Goal: Communication & Community: Connect with others

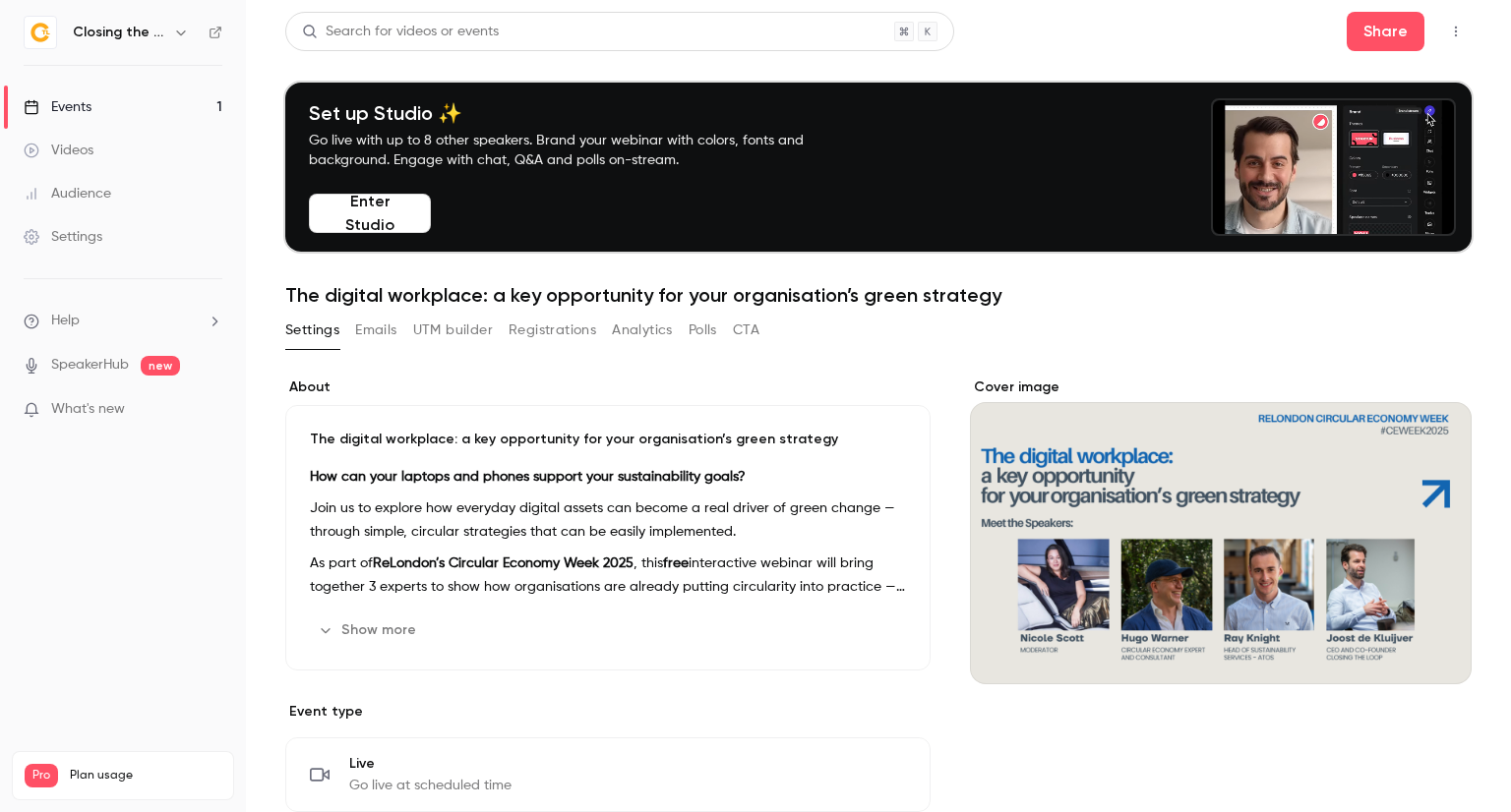
click at [90, 237] on div "Settings" at bounding box center [62, 237] width 78 height 20
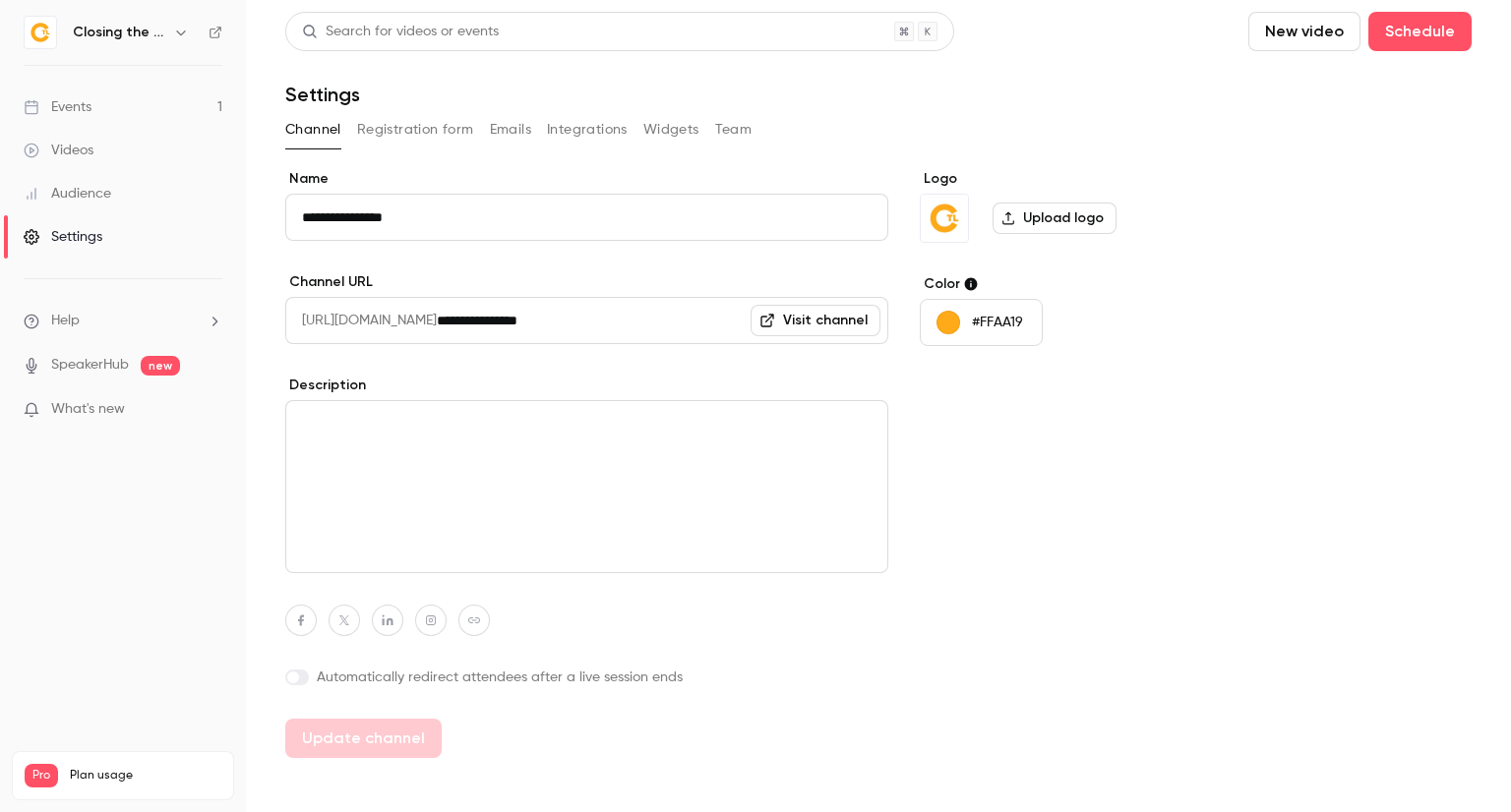
click at [588, 129] on button "Integrations" at bounding box center [587, 130] width 80 height 32
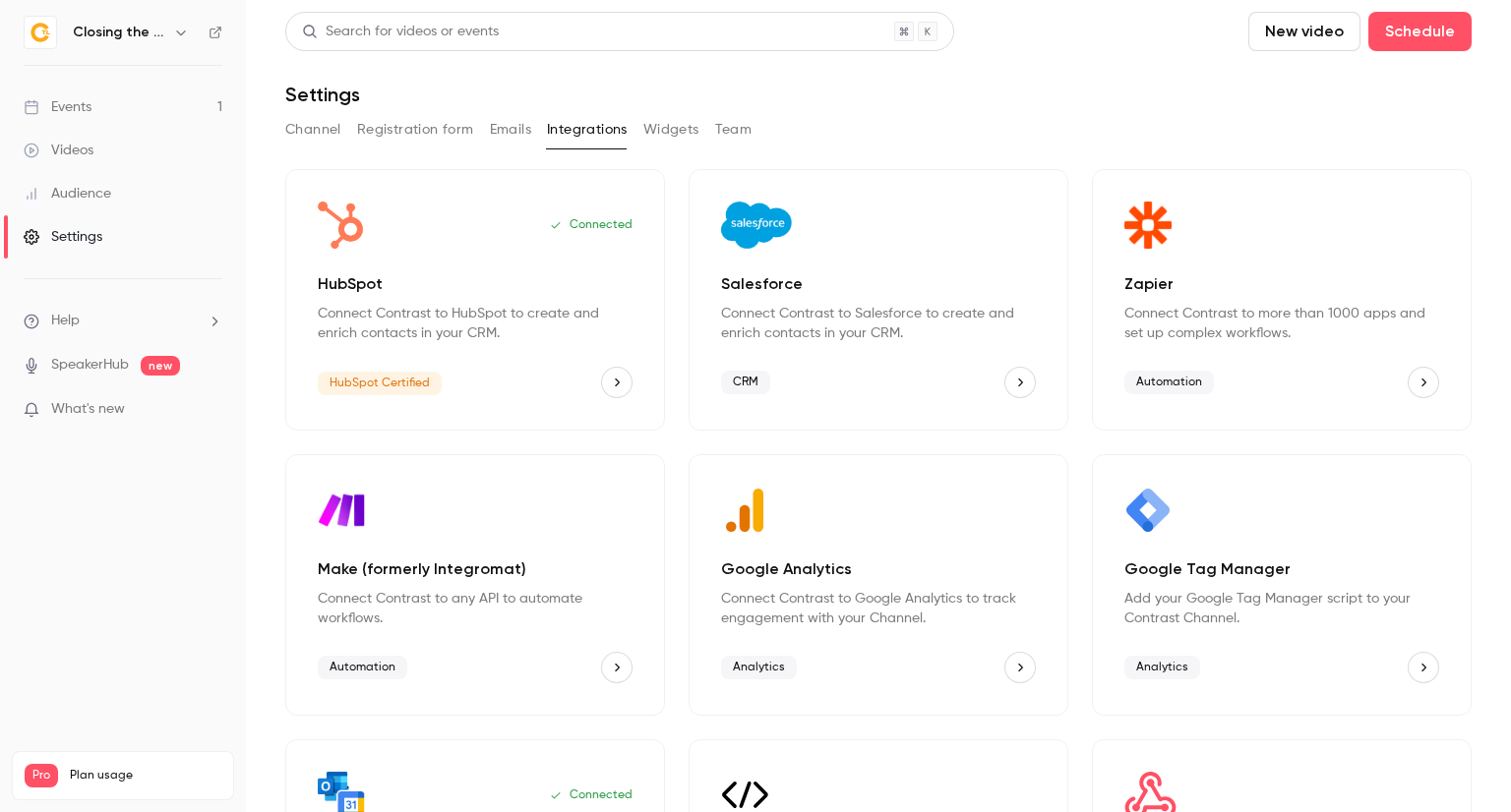
click at [333, 133] on button "Channel" at bounding box center [313, 130] width 56 height 32
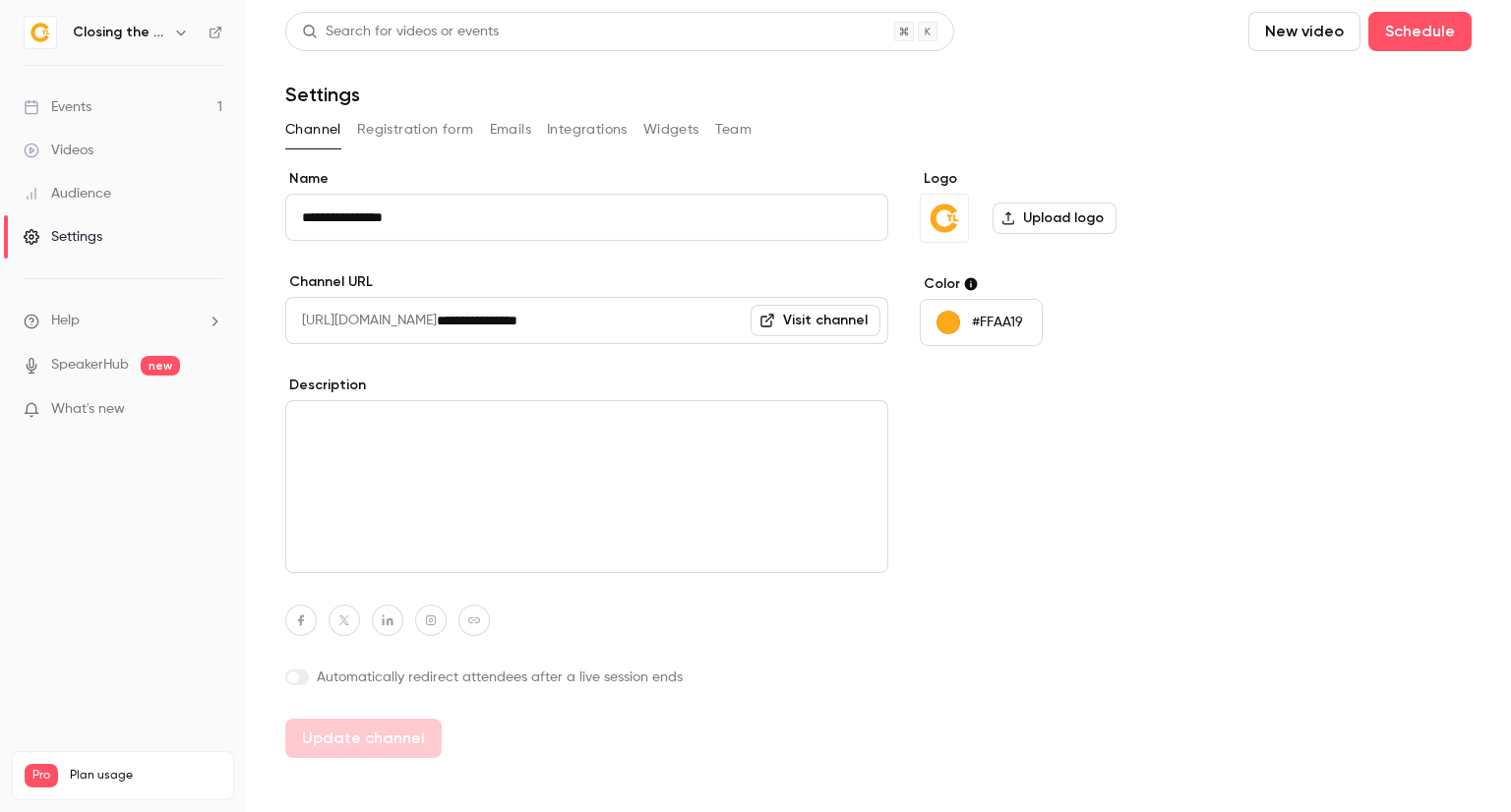
click at [383, 136] on button "Registration form" at bounding box center [416, 130] width 117 height 32
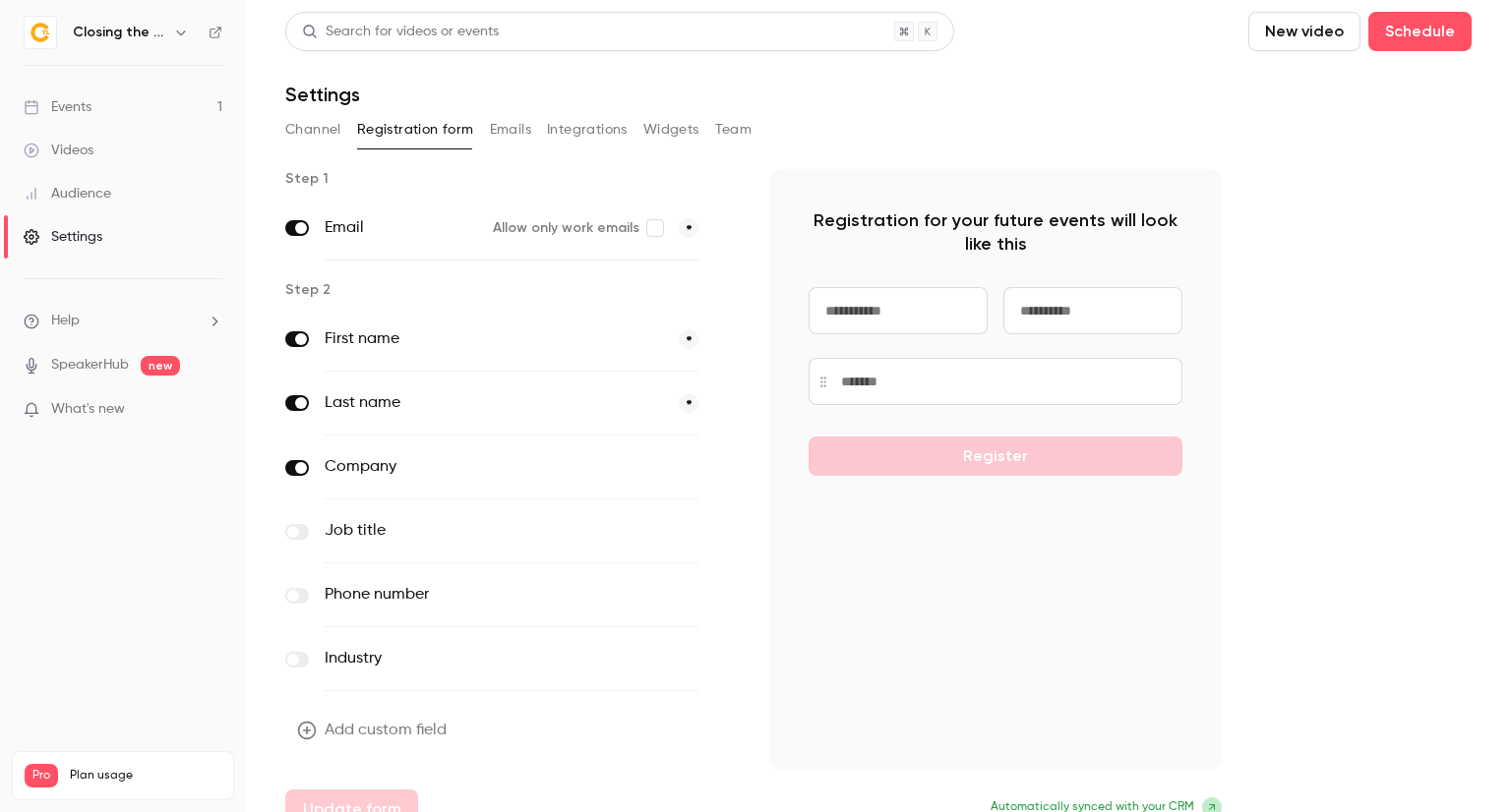
click at [134, 195] on link "Audience" at bounding box center [123, 194] width 246 height 44
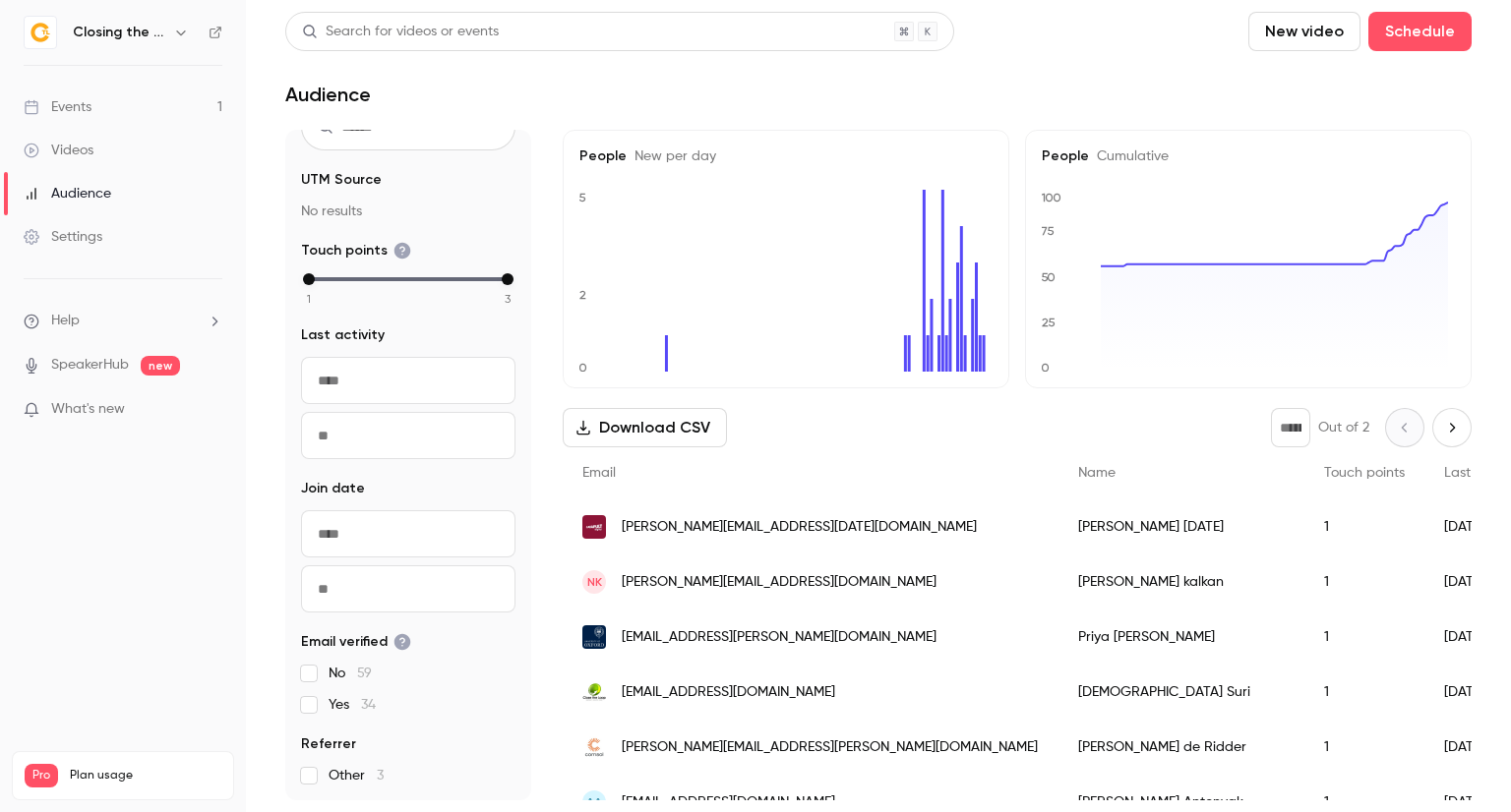
click at [96, 117] on link "Events 1" at bounding box center [123, 107] width 246 height 44
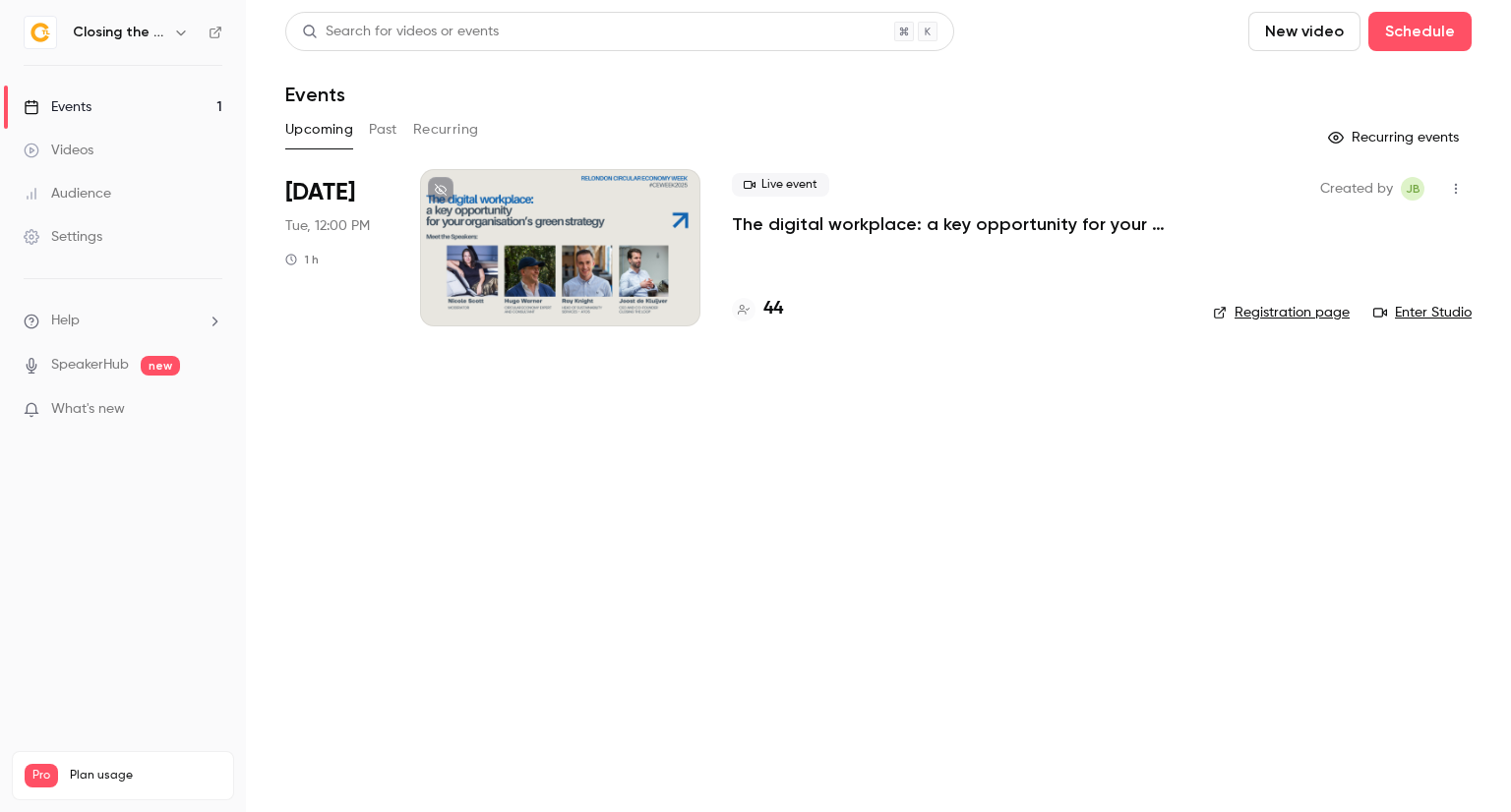
click at [594, 263] on div at bounding box center [560, 248] width 280 height 157
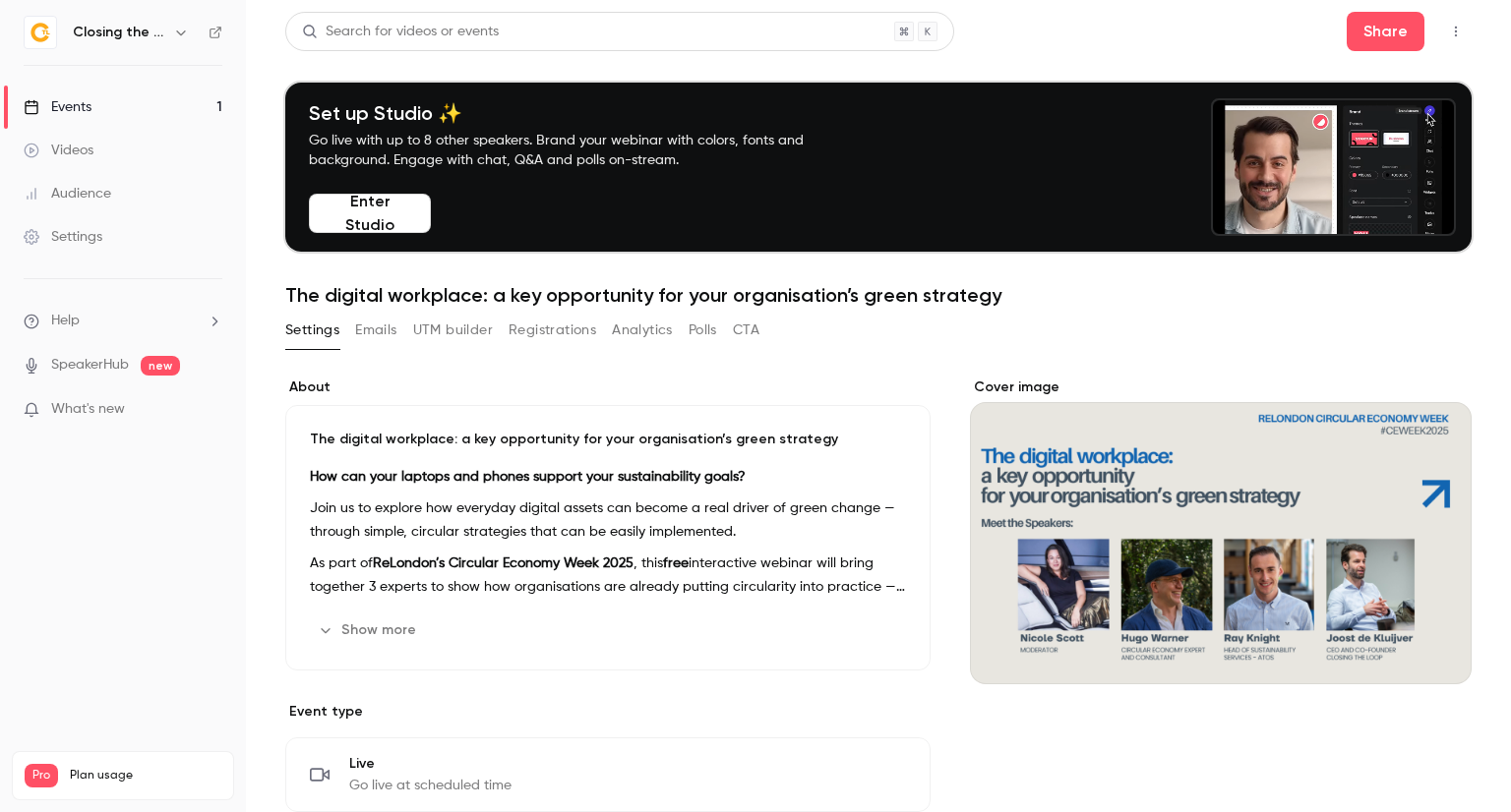
click at [1448, 41] on button "button" at bounding box center [1457, 32] width 32 height 32
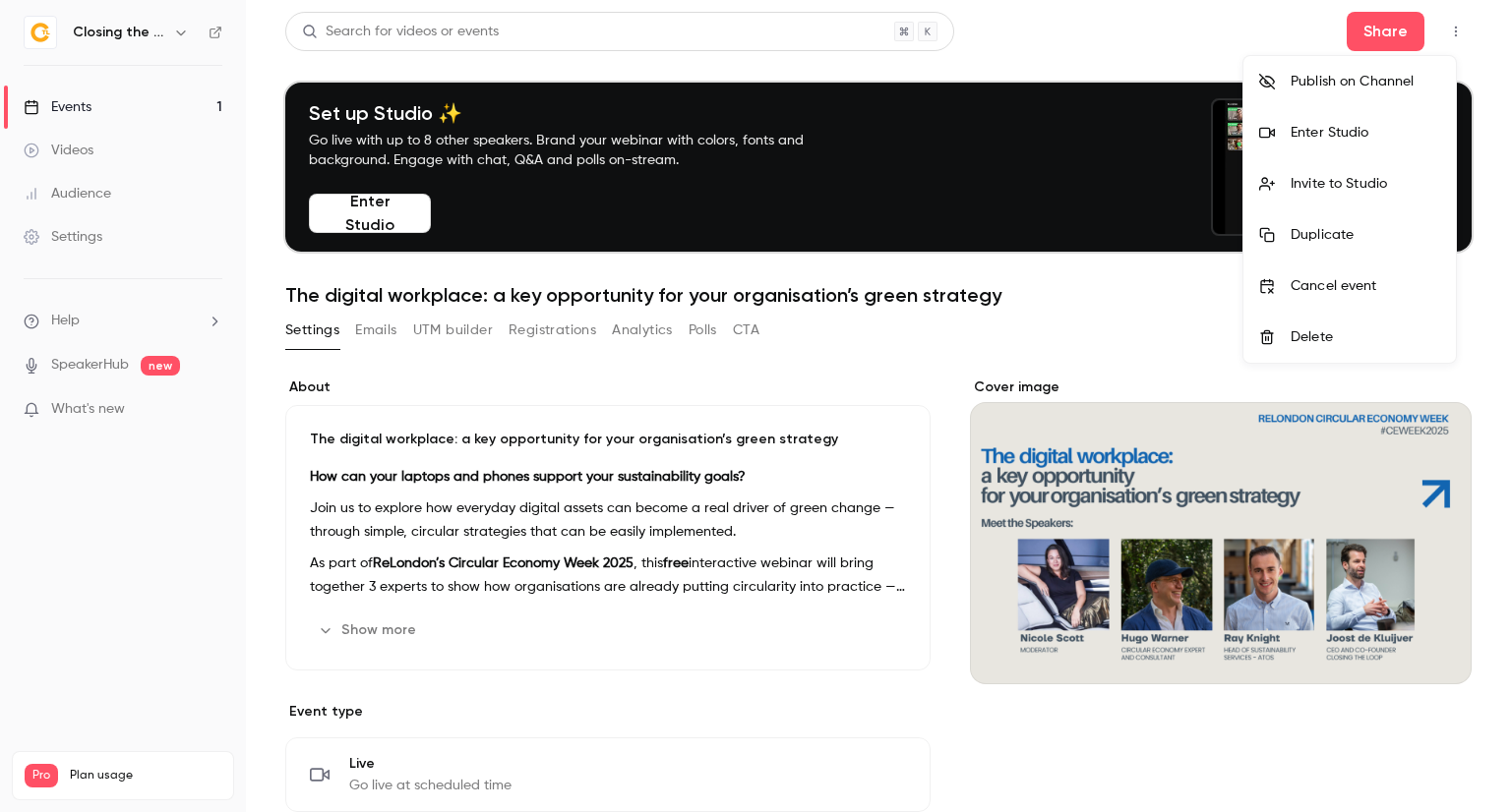
click at [1378, 127] on div "Enter Studio" at bounding box center [1365, 133] width 150 height 20
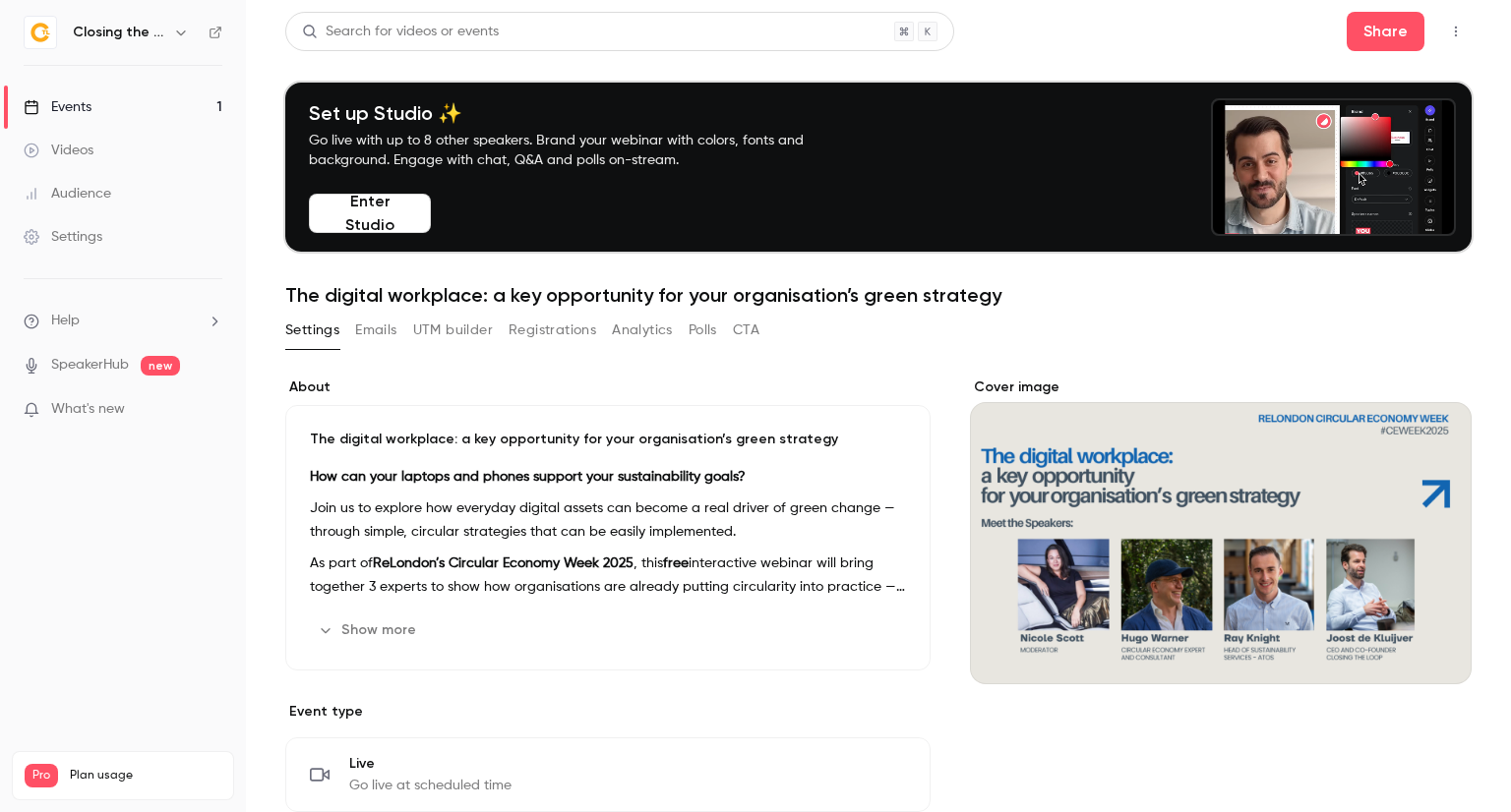
click at [78, 231] on div "Settings" at bounding box center [62, 237] width 78 height 20
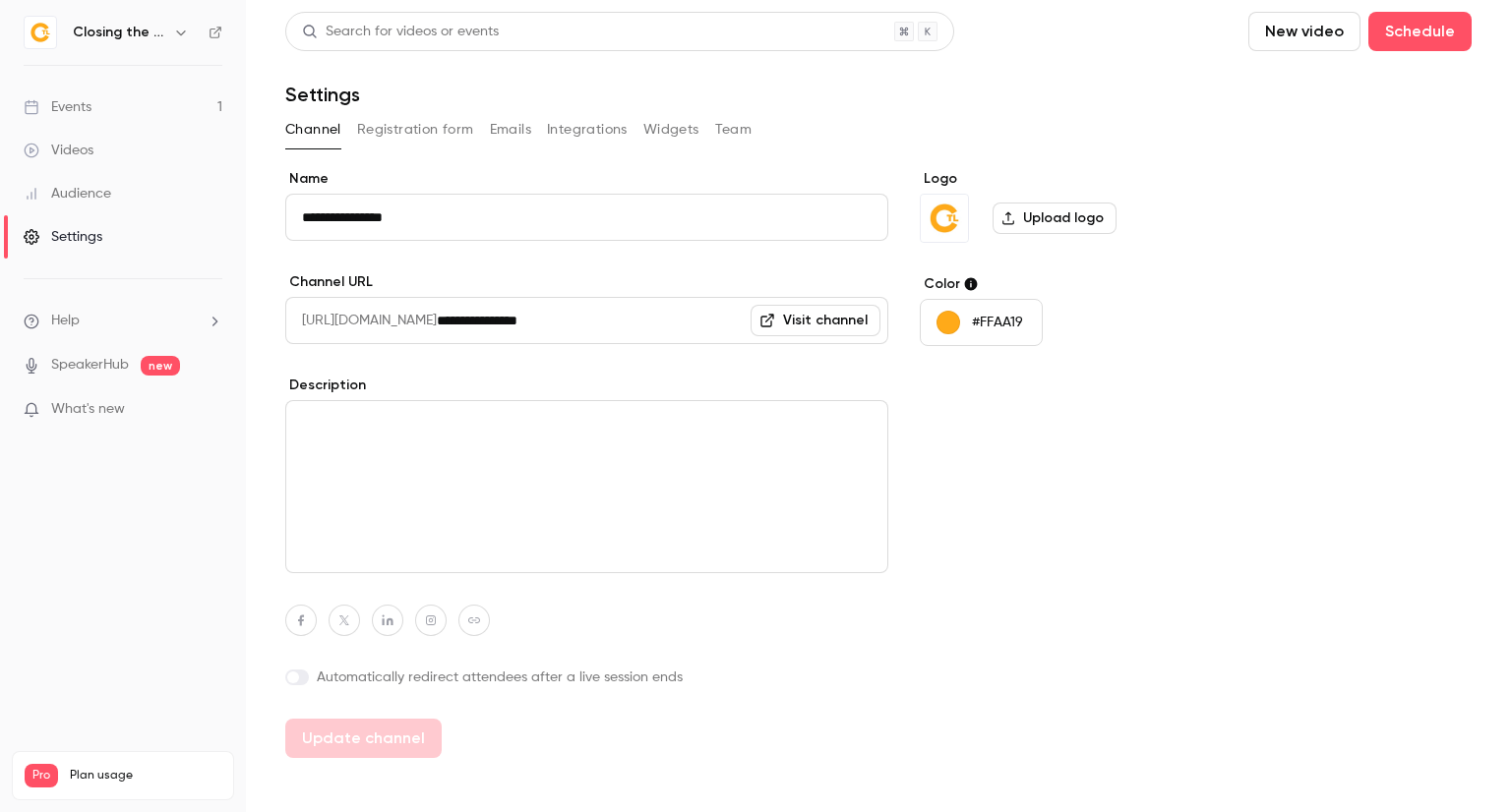
click at [121, 104] on link "Events 1" at bounding box center [123, 107] width 246 height 44
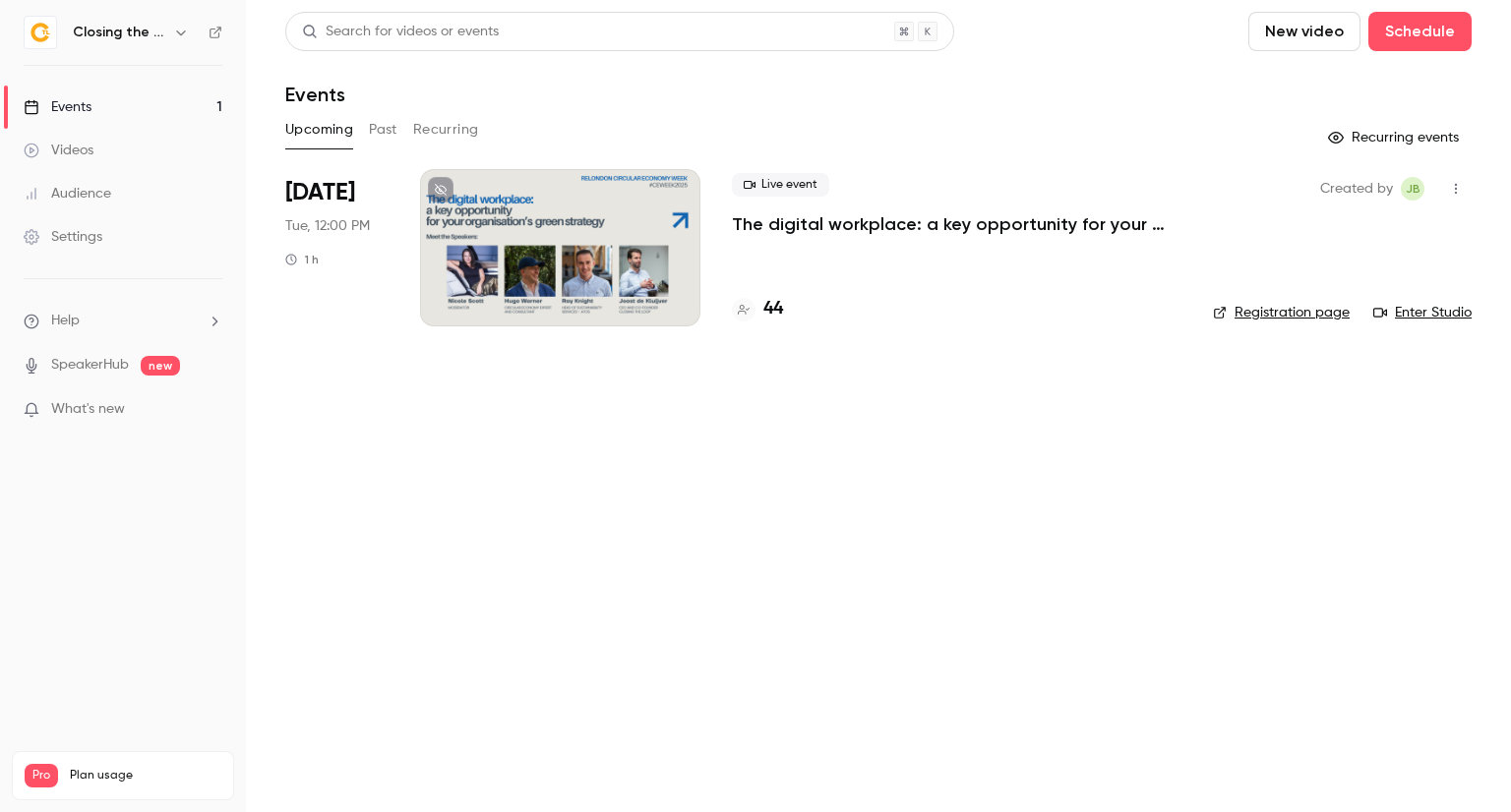
click at [649, 256] on div at bounding box center [560, 248] width 280 height 157
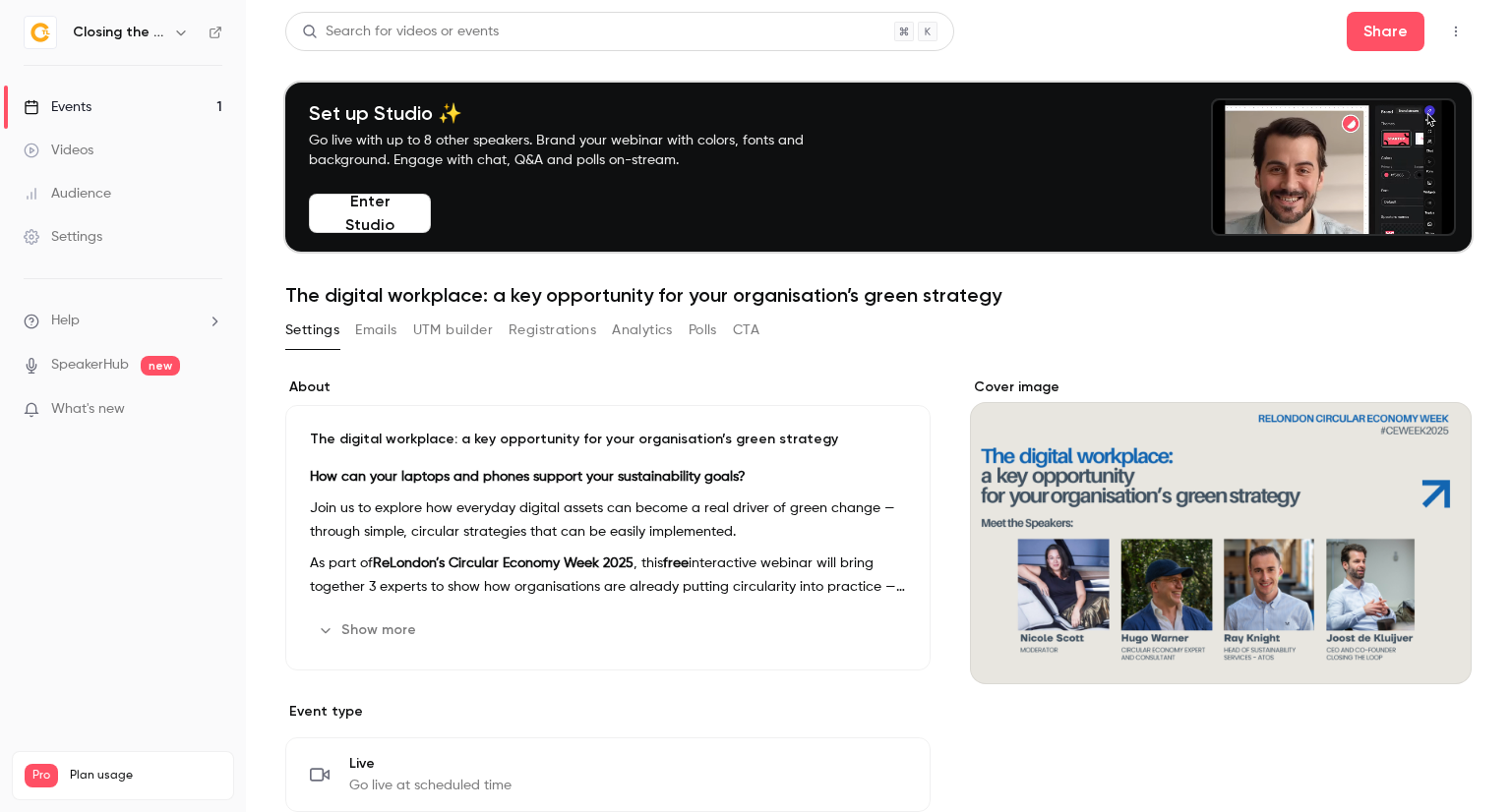
click at [1449, 34] on icon "button" at bounding box center [1457, 32] width 16 height 14
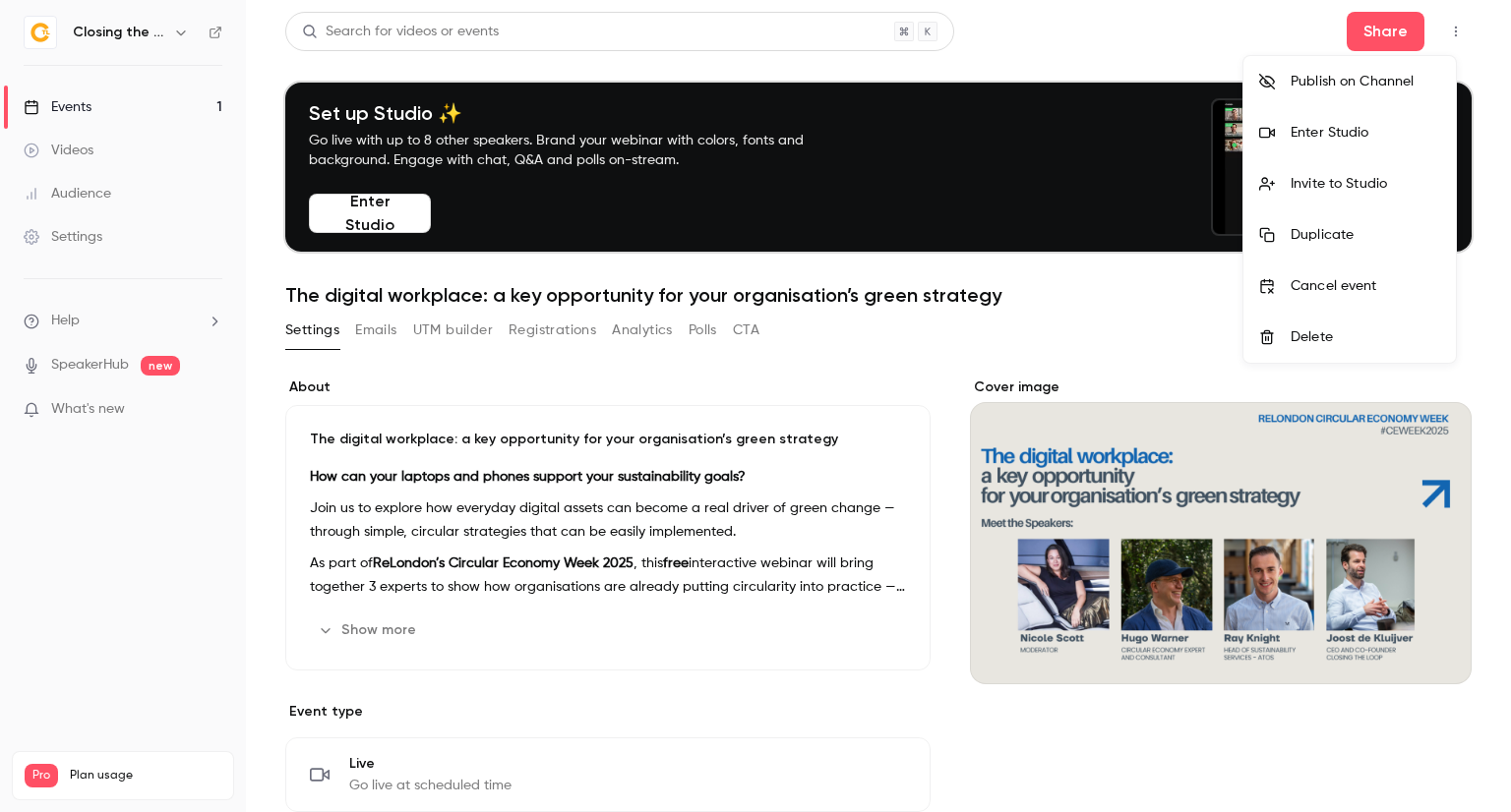
click at [1377, 190] on div "Invite to Studio" at bounding box center [1365, 184] width 150 height 20
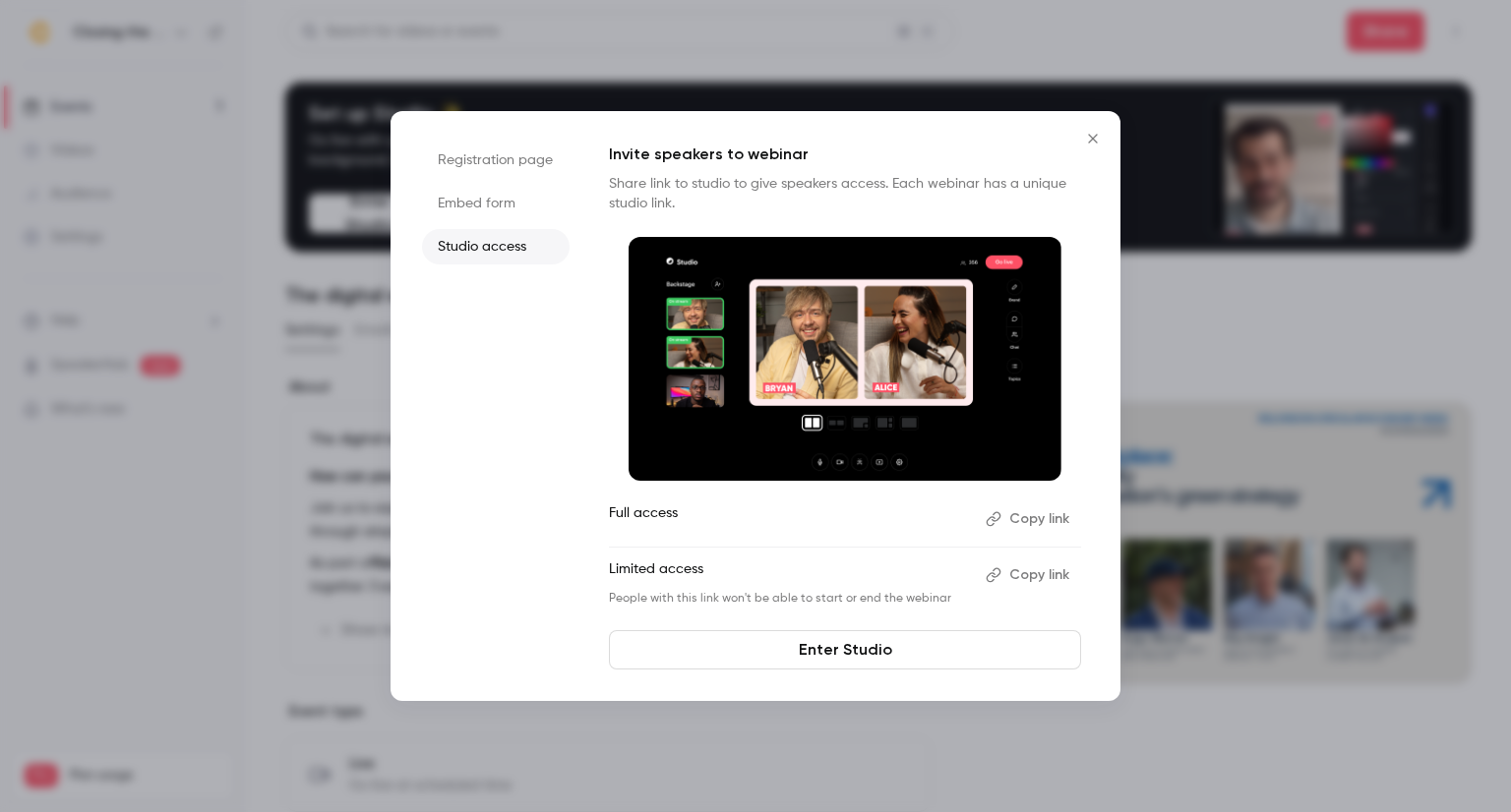
click at [1020, 565] on button "Copy link" at bounding box center [1029, 575] width 103 height 32
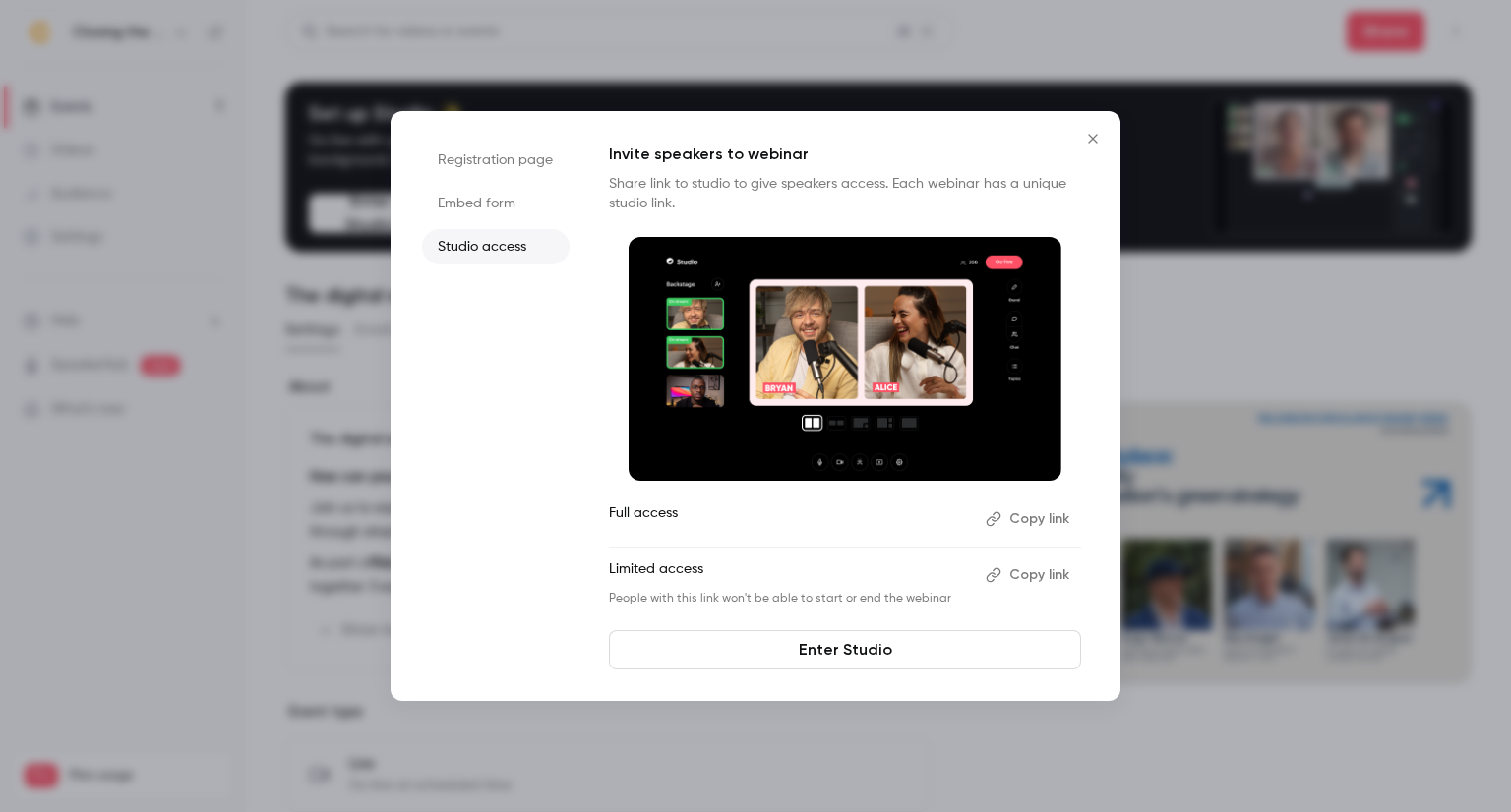
click at [1015, 515] on button "Copy link" at bounding box center [1029, 519] width 103 height 32
click at [1090, 138] on icon "Close" at bounding box center [1093, 139] width 24 height 16
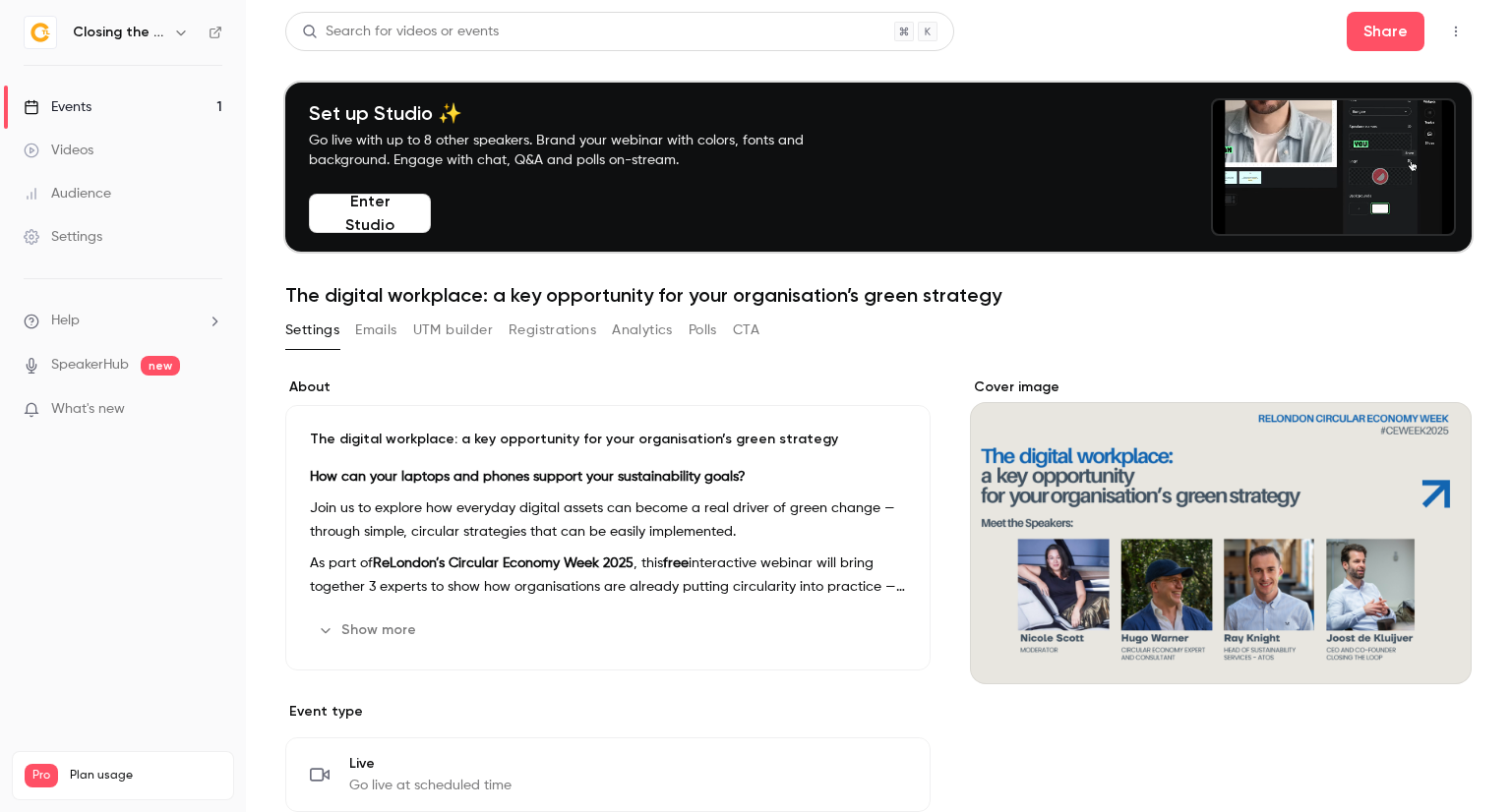
click at [1449, 33] on icon "button" at bounding box center [1457, 32] width 16 height 14
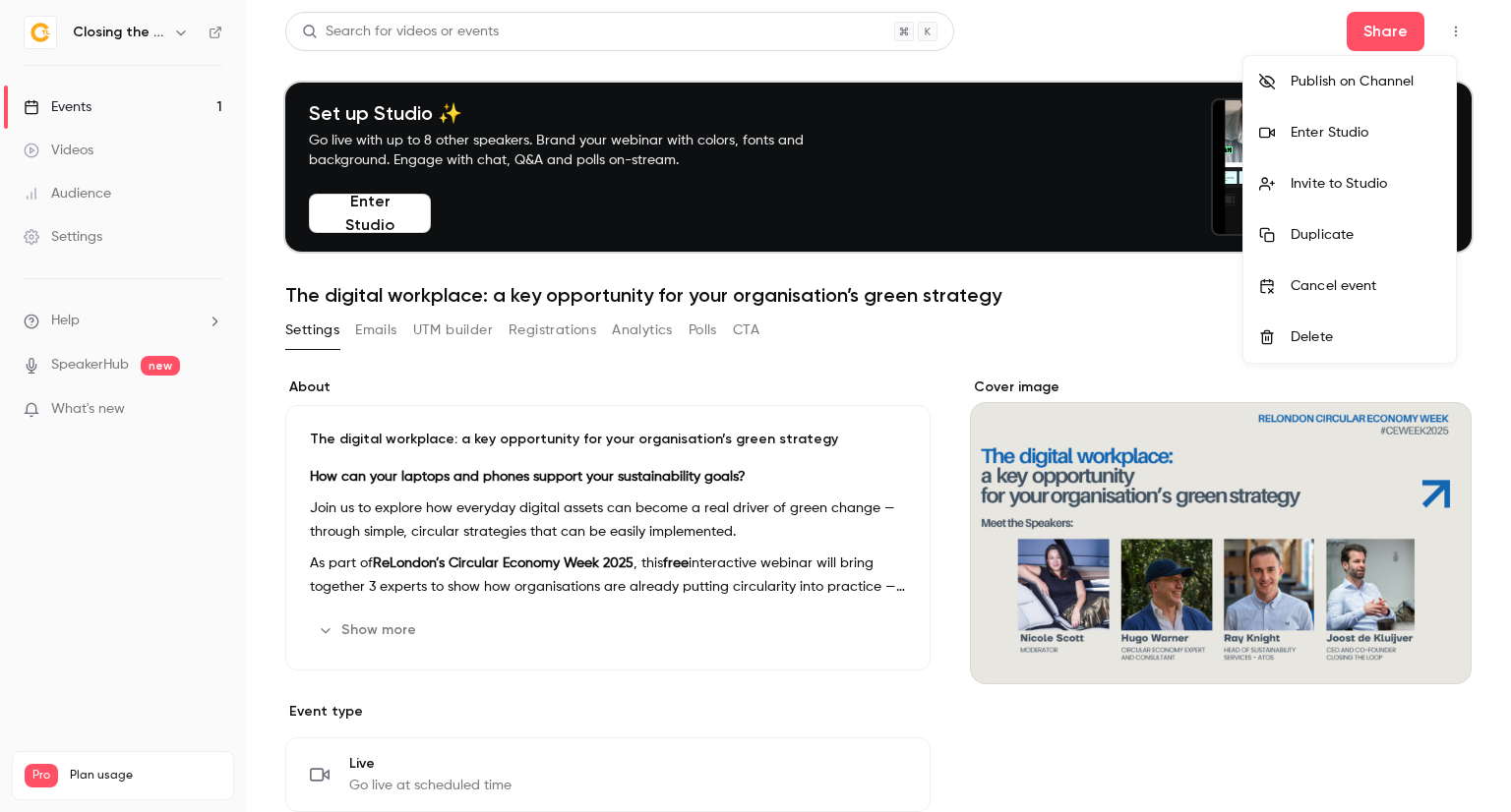
click at [1401, 178] on div "Invite to Studio" at bounding box center [1365, 184] width 150 height 20
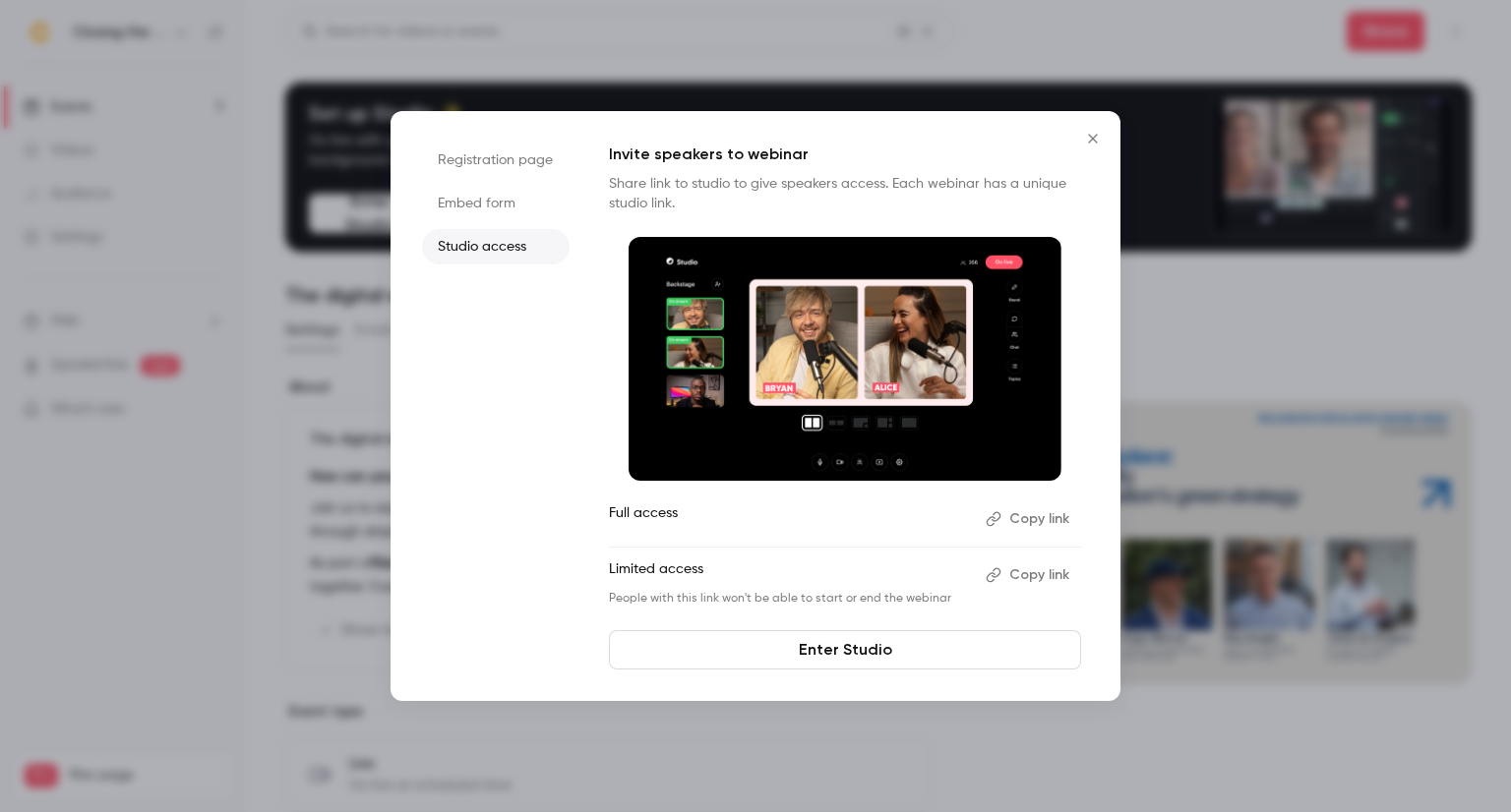
click at [1022, 573] on button "Copy link" at bounding box center [1029, 575] width 103 height 32
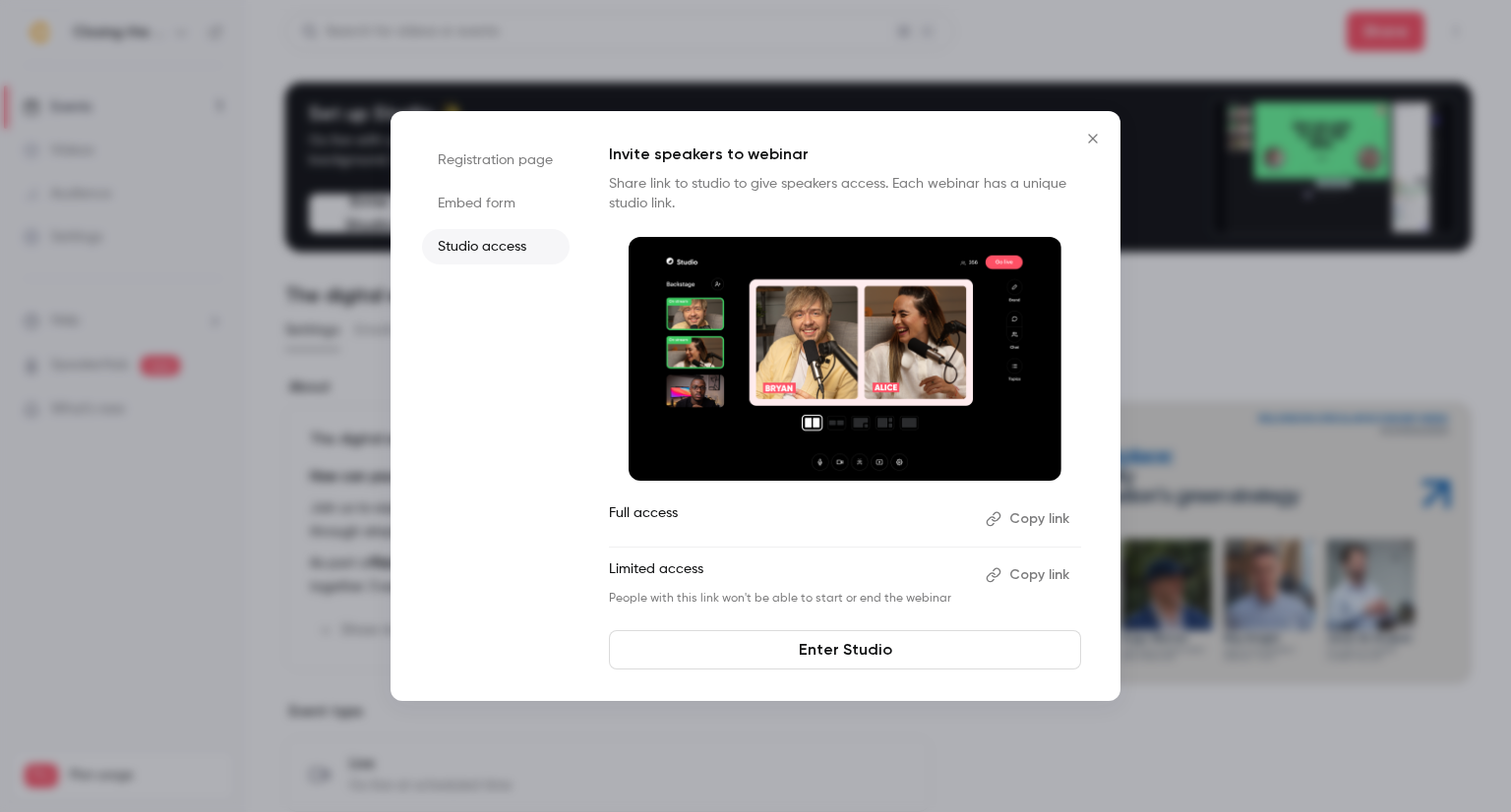
click at [1032, 520] on button "Copy link" at bounding box center [1029, 519] width 103 height 32
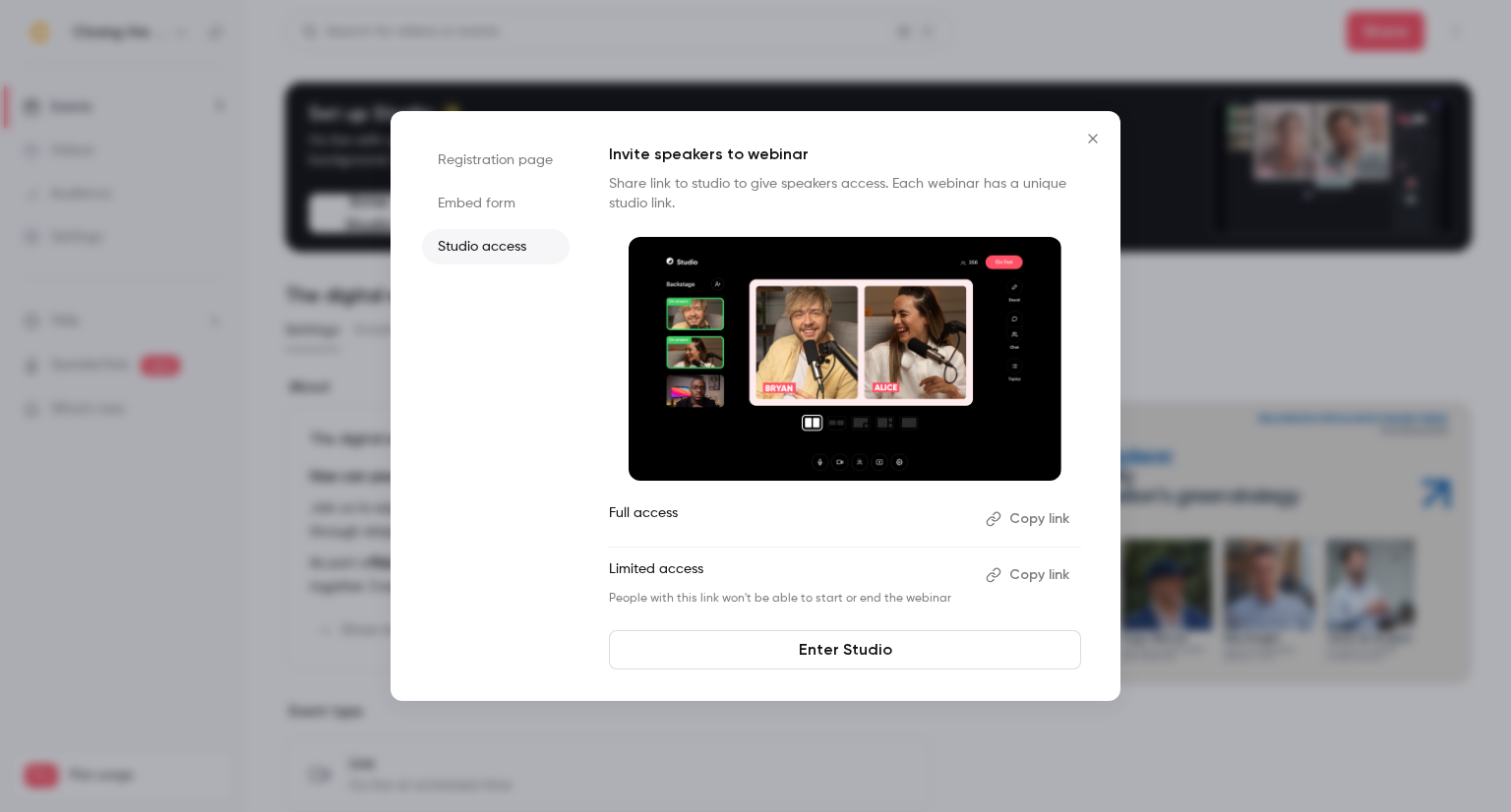
click at [1037, 575] on button "Copy link" at bounding box center [1029, 575] width 103 height 32
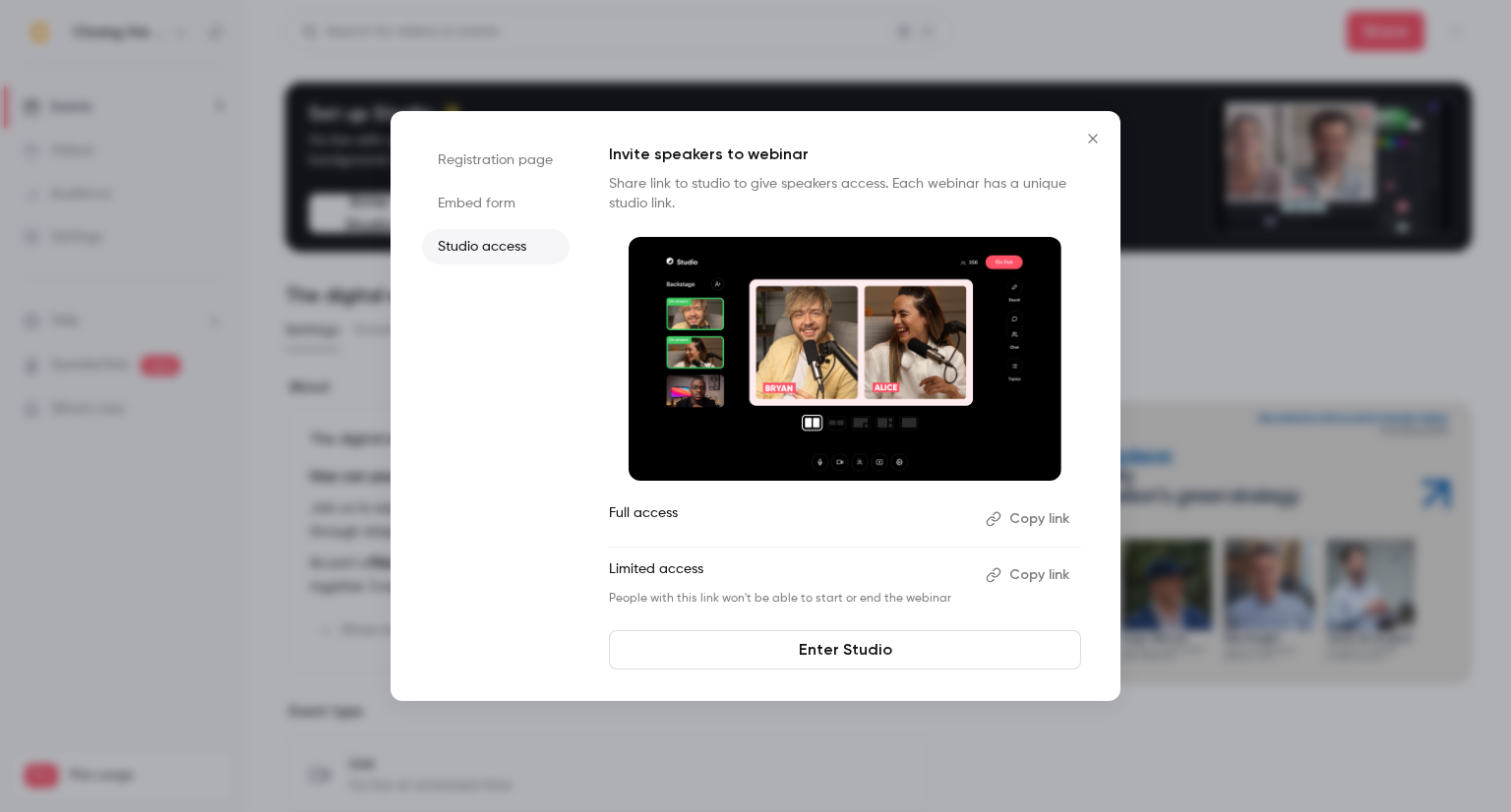
click at [1009, 524] on button "Copy link" at bounding box center [1029, 519] width 103 height 32
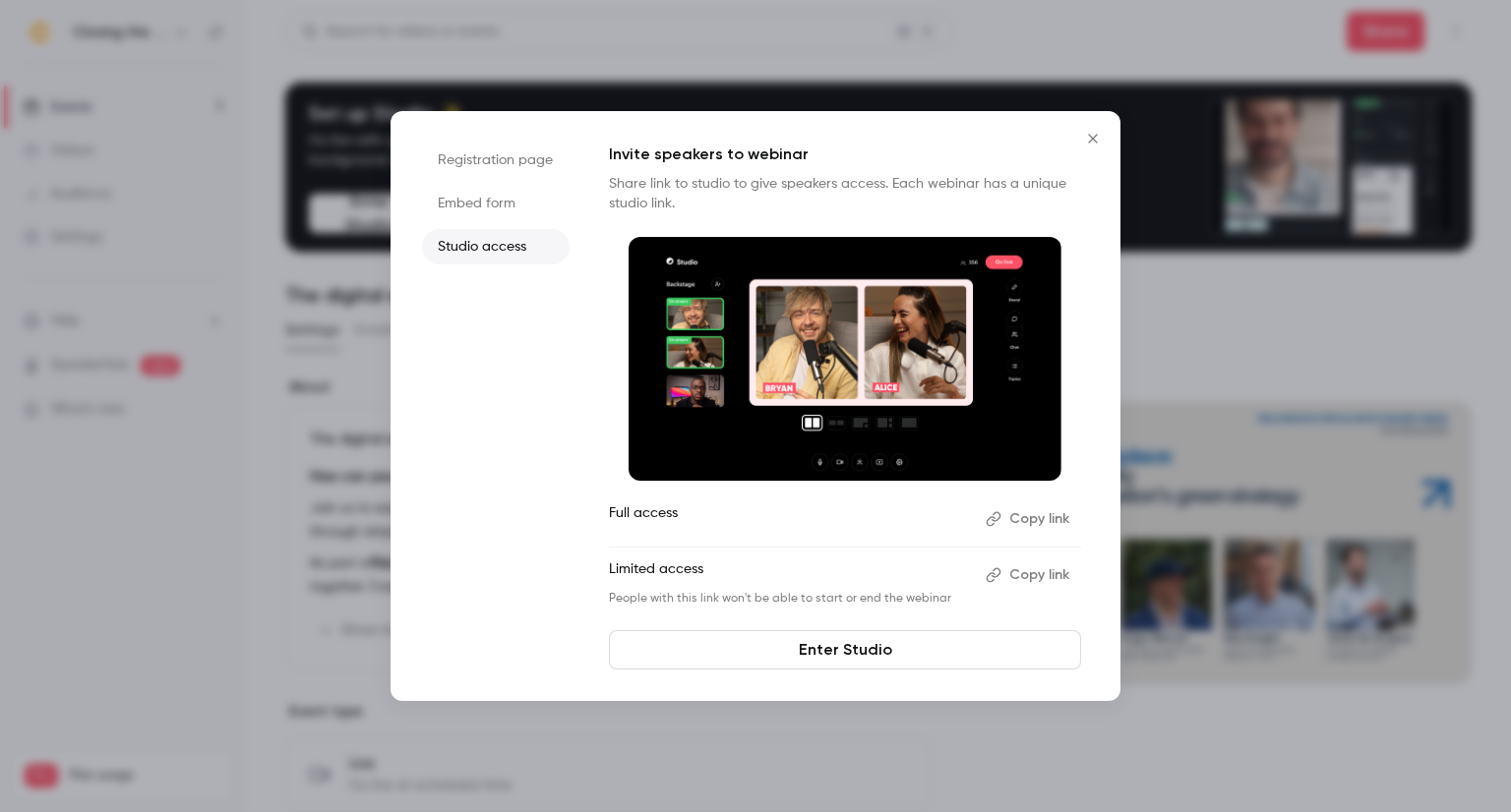
click at [1014, 565] on button "Copy link" at bounding box center [1029, 575] width 103 height 32
